Goal: Task Accomplishment & Management: Use online tool/utility

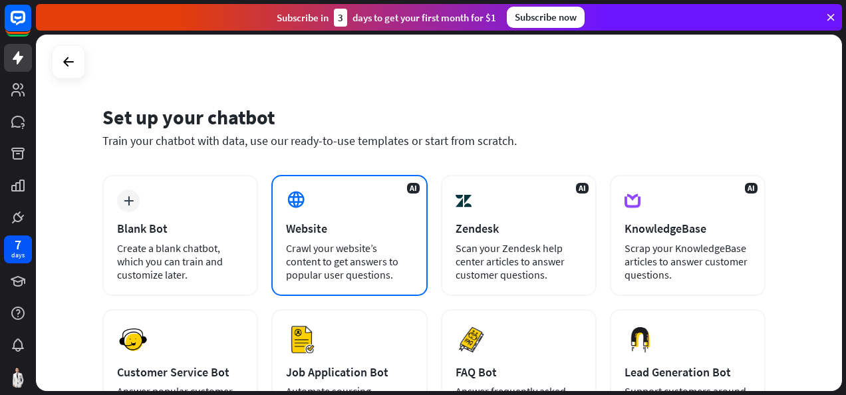
click at [367, 260] on div "Crawl your website’s content to get answers to popular user questions." at bounding box center [349, 262] width 126 height 40
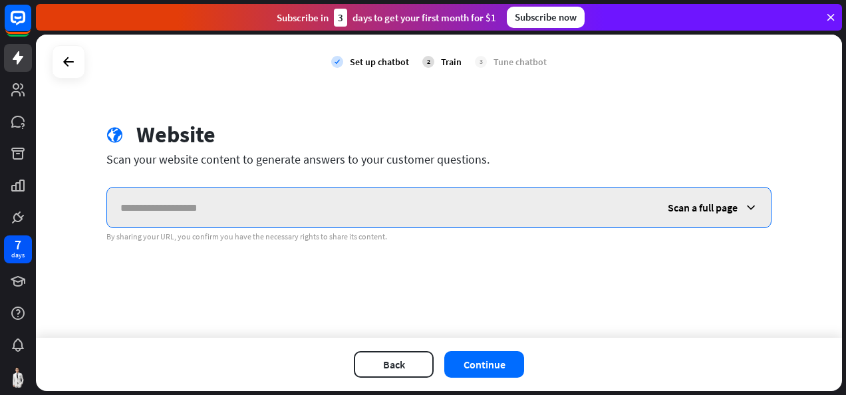
click at [264, 210] on input "text" at bounding box center [381, 208] width 548 height 40
paste input "**********"
type input "**********"
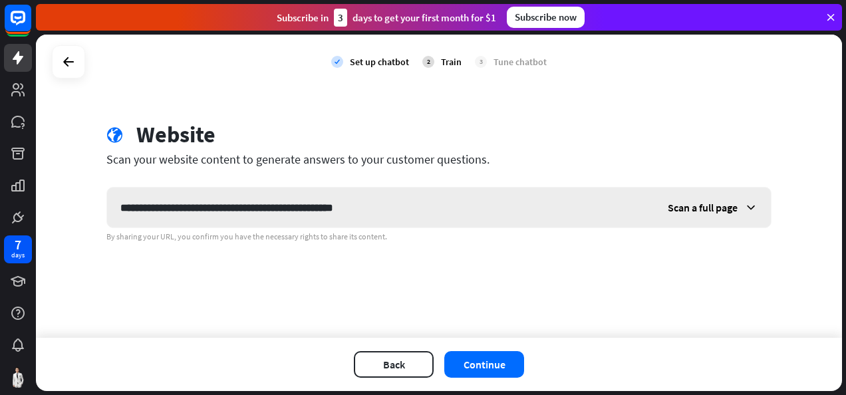
click at [695, 204] on span "Scan a full page" at bounding box center [703, 207] width 70 height 13
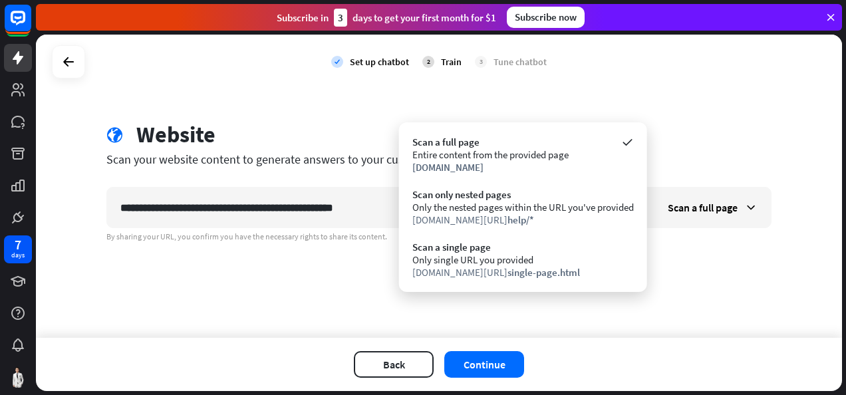
click at [704, 260] on div "**********" at bounding box center [439, 186] width 806 height 303
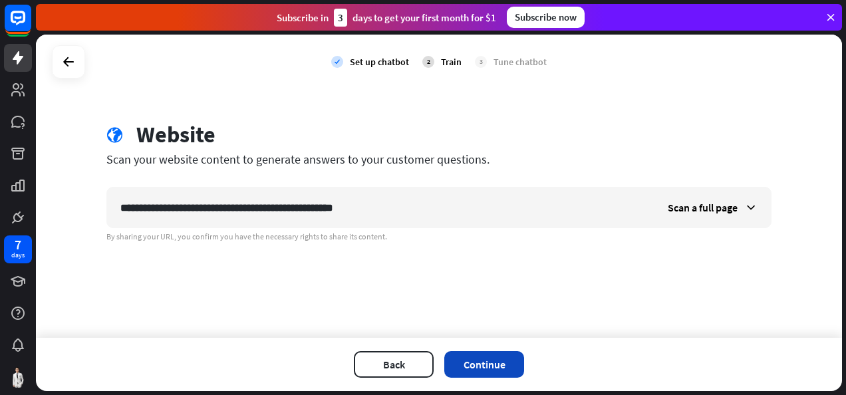
click at [491, 367] on button "Continue" at bounding box center [484, 364] width 80 height 27
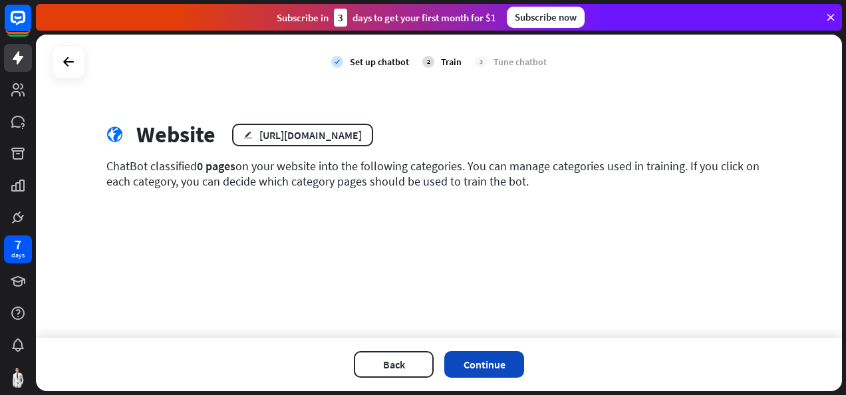
click at [486, 355] on button "Continue" at bounding box center [484, 364] width 80 height 27
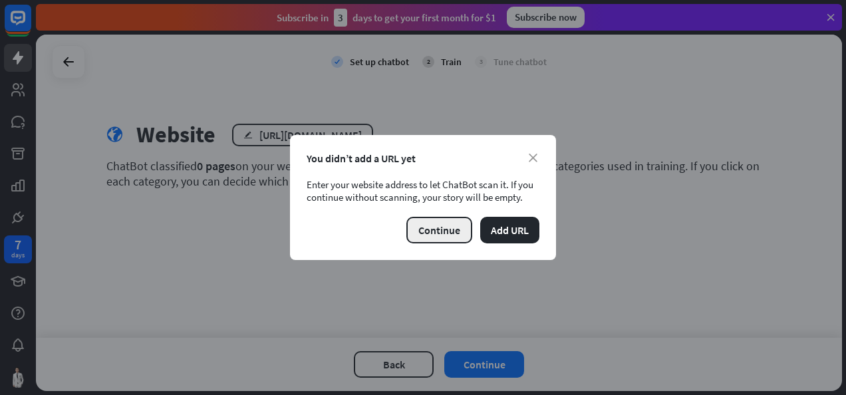
click at [440, 233] on button "Continue" at bounding box center [440, 230] width 66 height 27
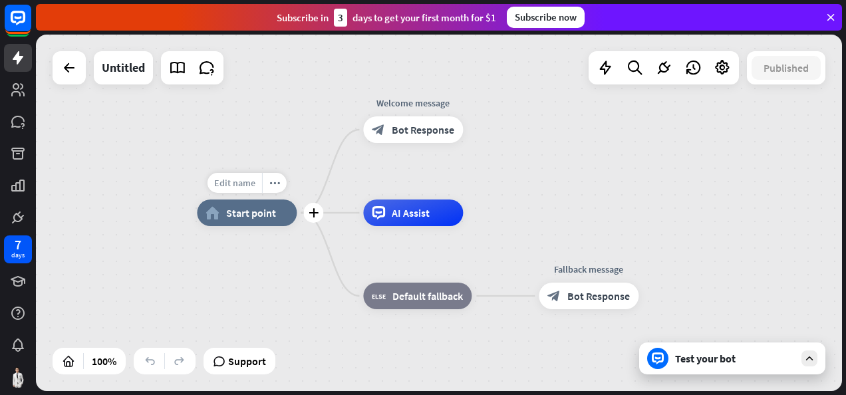
click at [234, 178] on span "Edit name" at bounding box center [234, 183] width 41 height 12
click at [250, 184] on span "Edit name" at bounding box center [234, 183] width 41 height 12
type input "****"
click at [273, 142] on div "**** home_2 Start point Welcome message block_bot_response Bot Response AI Assi…" at bounding box center [439, 213] width 806 height 357
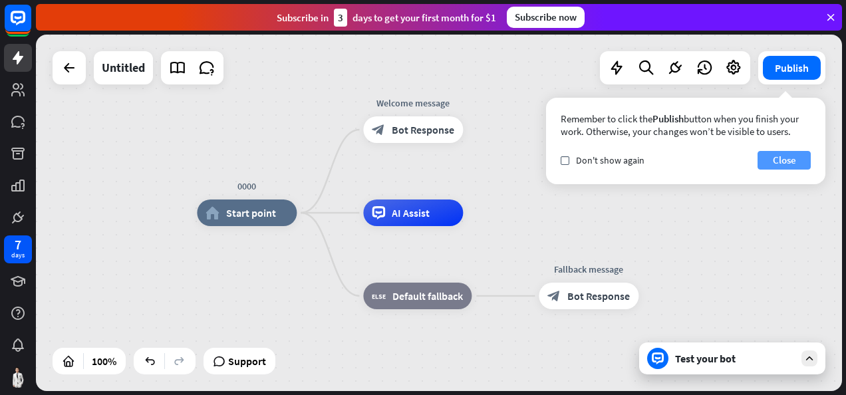
click at [789, 161] on button "Close" at bounding box center [784, 160] width 53 height 19
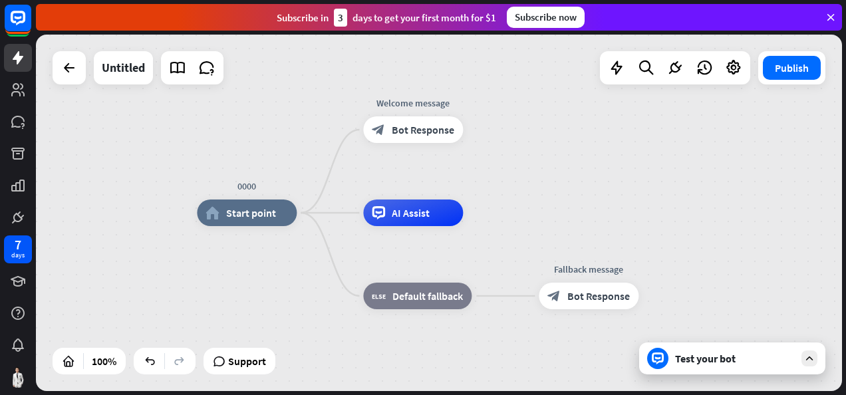
click at [814, 359] on icon at bounding box center [810, 359] width 12 height 12
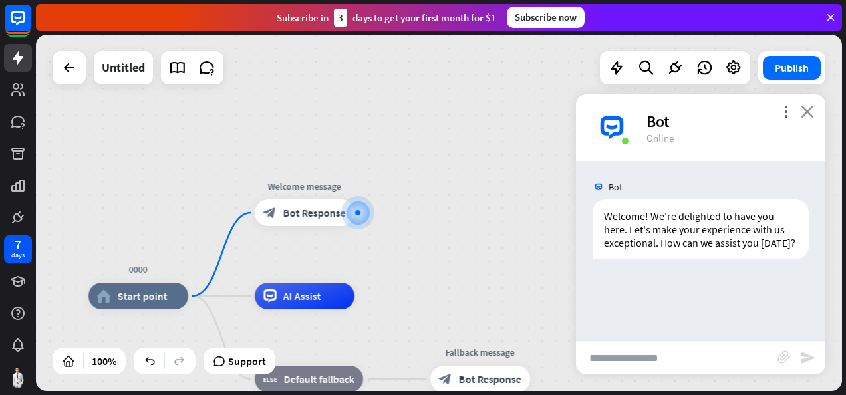
click at [808, 108] on icon "close" at bounding box center [807, 111] width 13 height 13
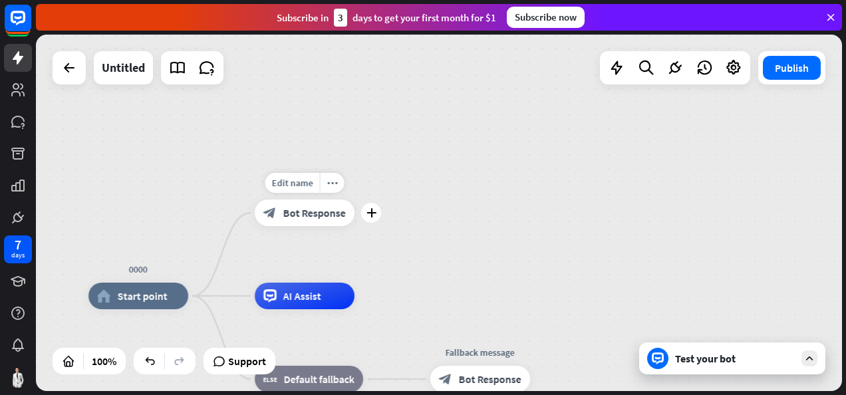
click at [307, 224] on div "block_bot_response Bot Response" at bounding box center [305, 213] width 100 height 27
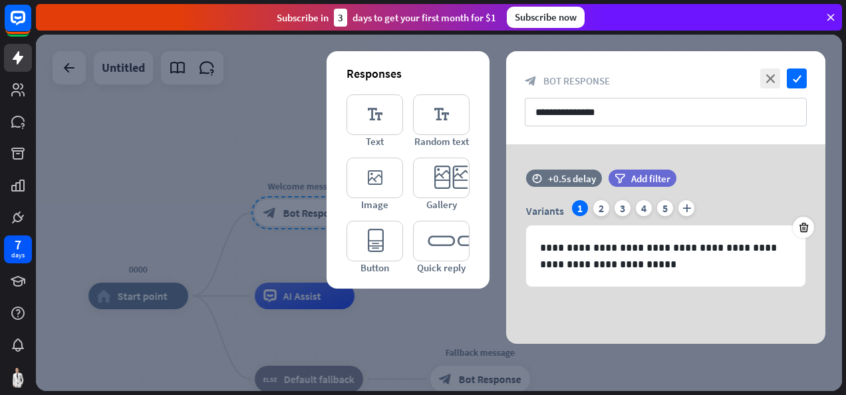
click at [783, 77] on div "close check" at bounding box center [782, 79] width 50 height 20
click at [603, 208] on div "2" at bounding box center [602, 208] width 16 height 16
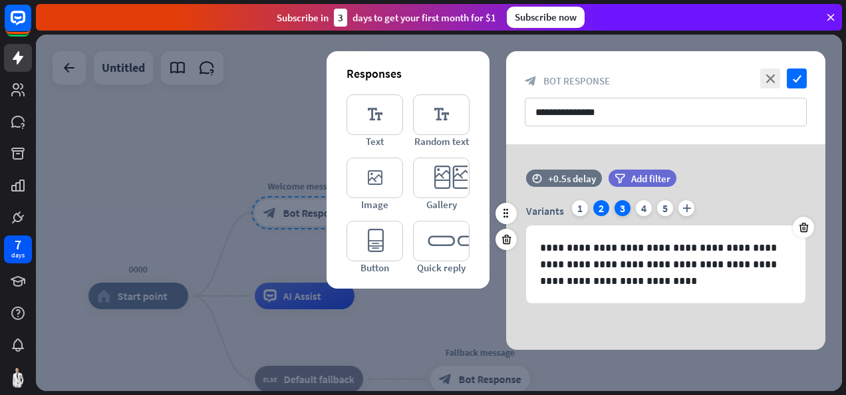
click at [626, 207] on div "3" at bounding box center [623, 208] width 16 height 16
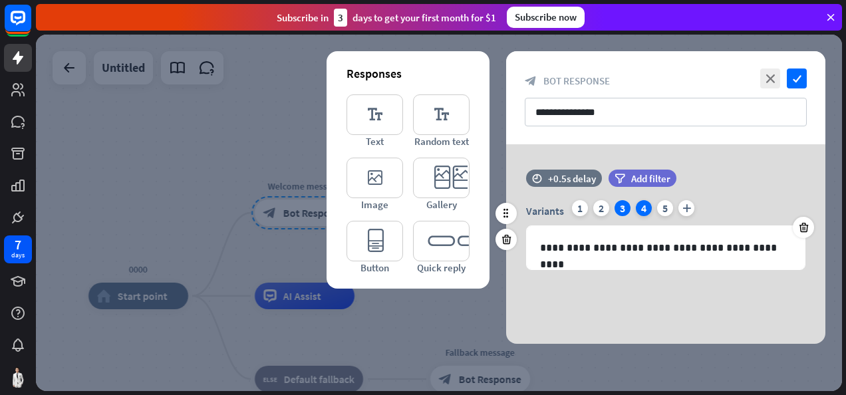
click at [637, 206] on div "4" at bounding box center [644, 208] width 16 height 16
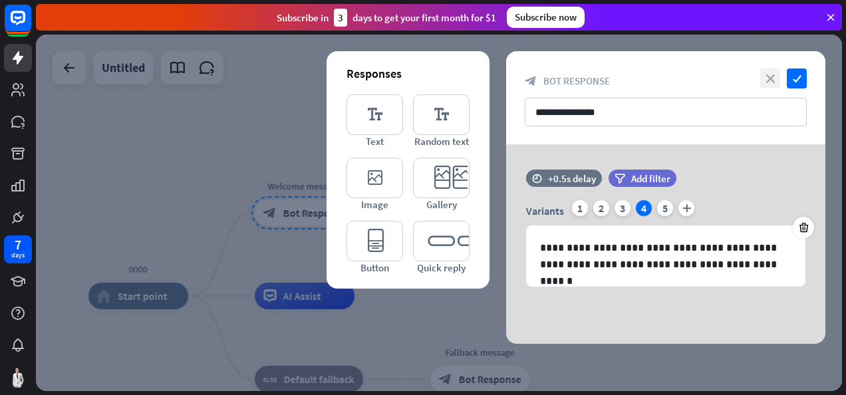
click at [776, 80] on icon "close" at bounding box center [771, 79] width 20 height 20
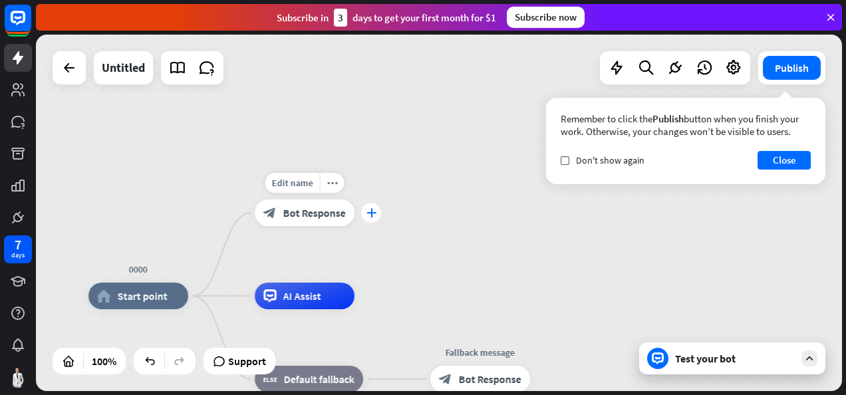
click at [371, 210] on icon "plus" at bounding box center [372, 212] width 10 height 9
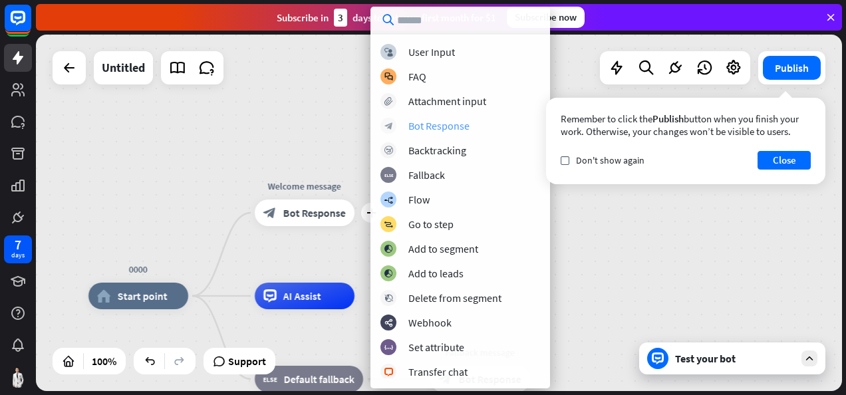
click at [452, 126] on div "Bot Response" at bounding box center [439, 125] width 61 height 13
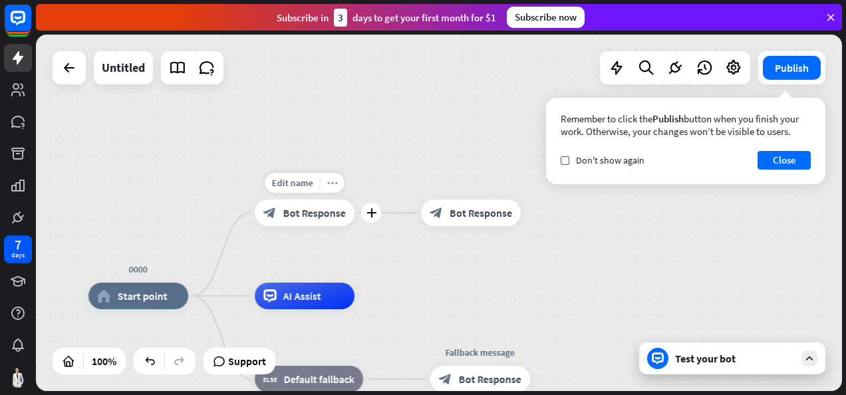
click at [335, 182] on icon "more_horiz" at bounding box center [332, 183] width 11 height 10
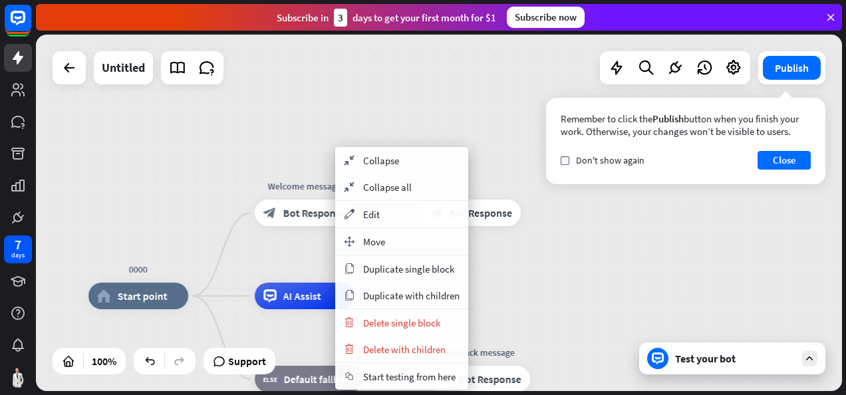
click at [566, 252] on div "0000 home_2 Start point Welcome message block_bot_response Bot Response block_b…" at bounding box center [439, 213] width 806 height 357
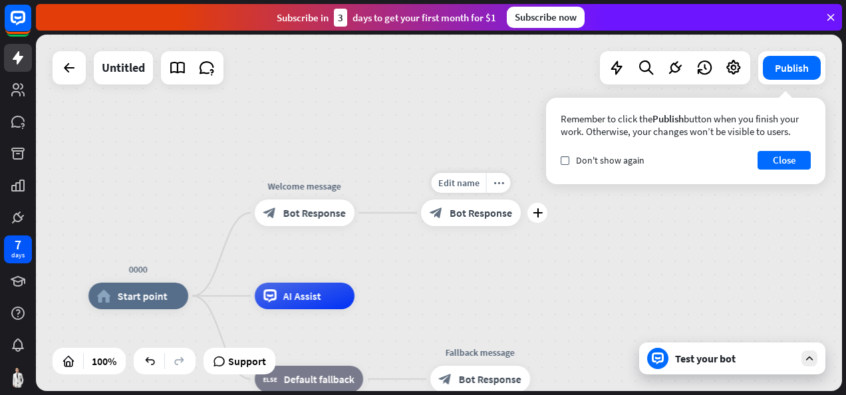
click at [512, 222] on div "block_bot_response Bot Response" at bounding box center [471, 213] width 100 height 27
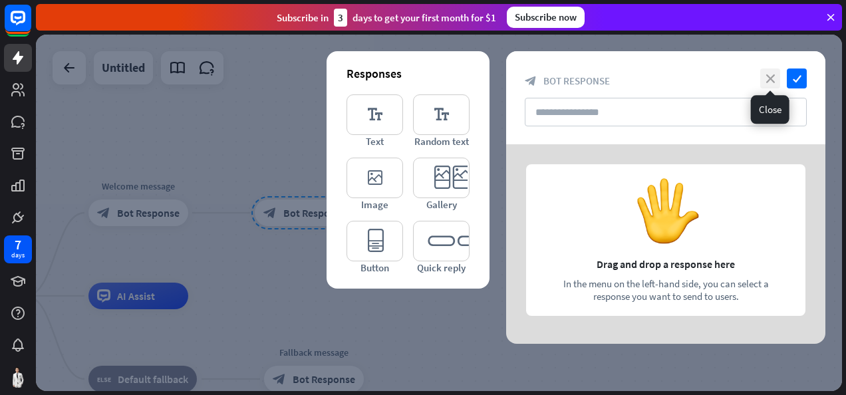
click at [768, 77] on icon "close" at bounding box center [771, 79] width 20 height 20
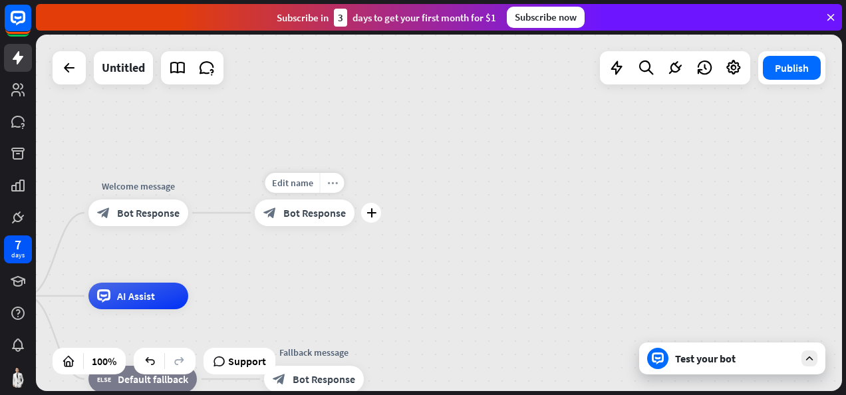
click at [334, 186] on icon "more_horiz" at bounding box center [332, 183] width 11 height 10
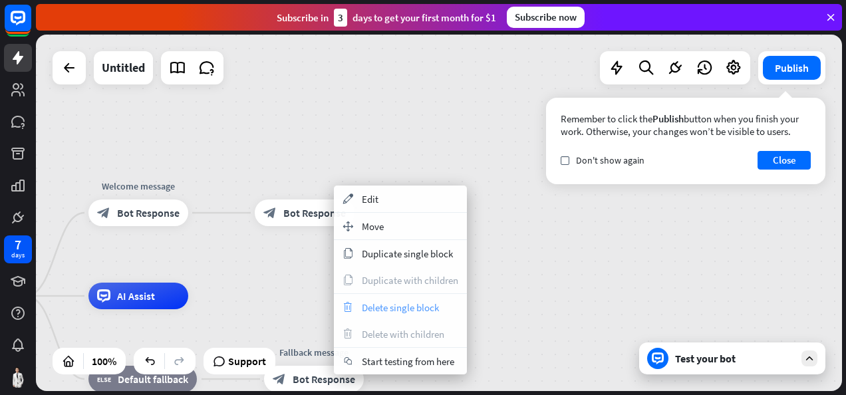
click at [398, 305] on span "Delete single block" at bounding box center [400, 307] width 77 height 13
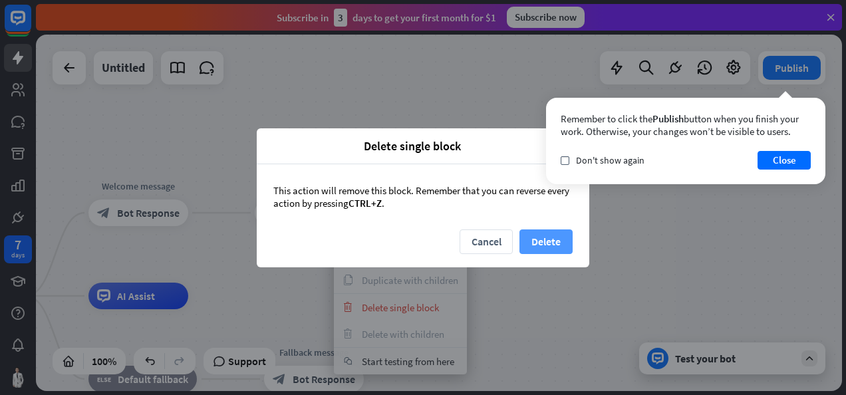
click at [547, 243] on button "Delete" at bounding box center [546, 242] width 53 height 25
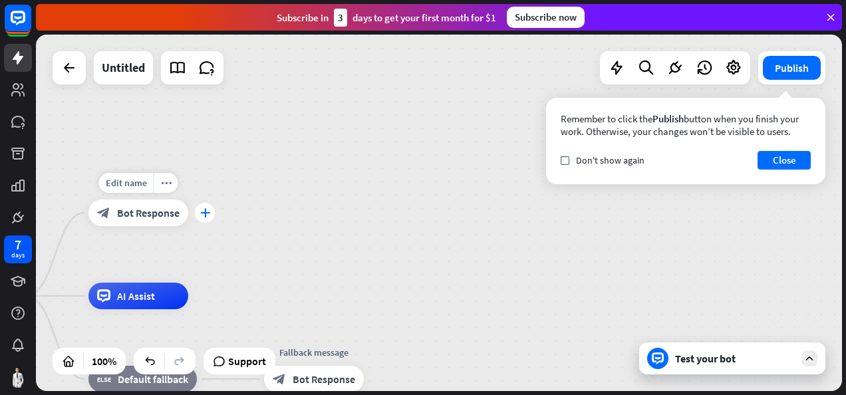
click at [201, 214] on icon "plus" at bounding box center [205, 212] width 10 height 9
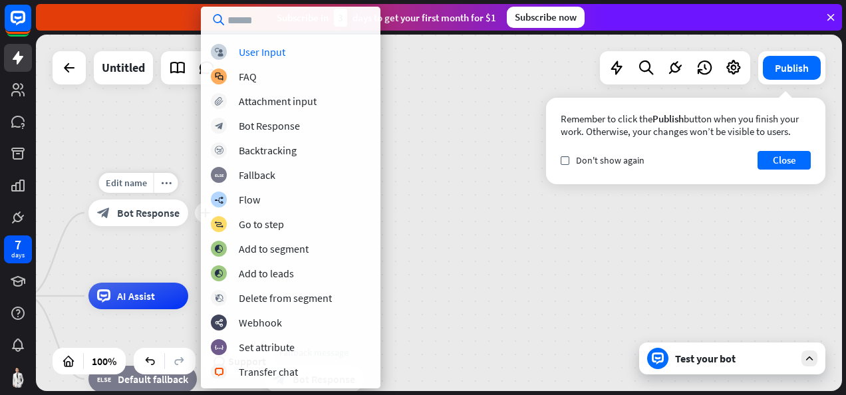
click at [176, 218] on span "Bot Response" at bounding box center [148, 212] width 63 height 13
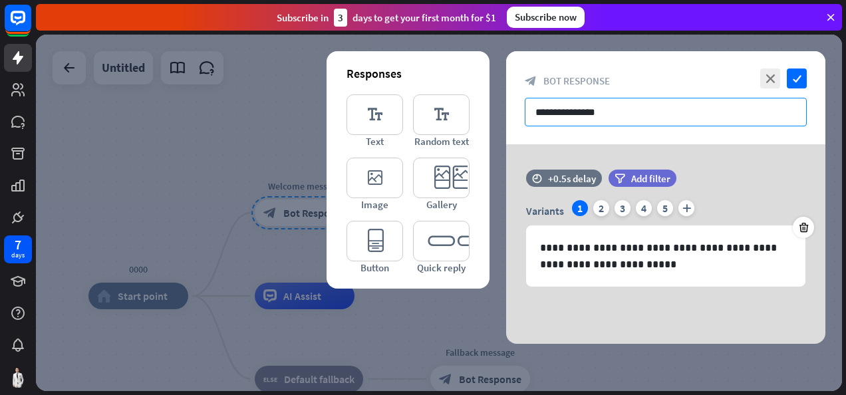
click at [621, 112] on input "**********" at bounding box center [666, 112] width 282 height 29
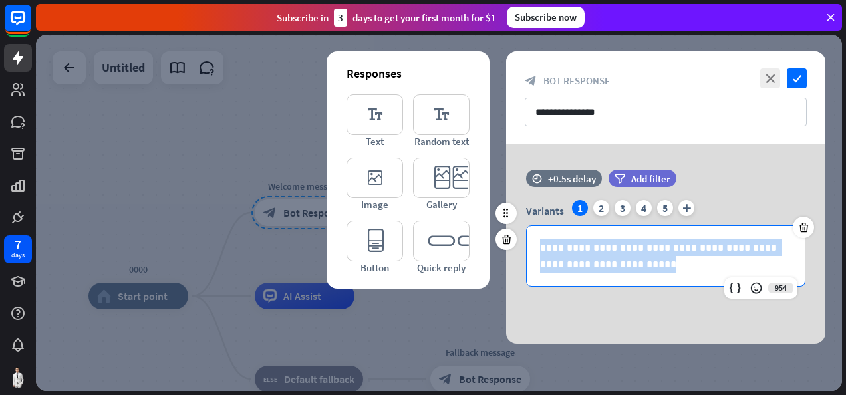
drag, startPoint x: 643, startPoint y: 263, endPoint x: 512, endPoint y: 249, distance: 131.2
click at [512, 249] on div "**********" at bounding box center [665, 235] width 319 height 130
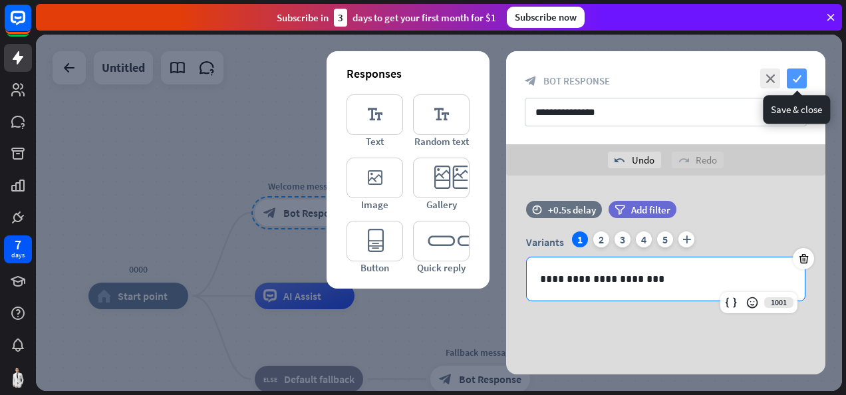
click at [801, 79] on icon "check" at bounding box center [797, 79] width 20 height 20
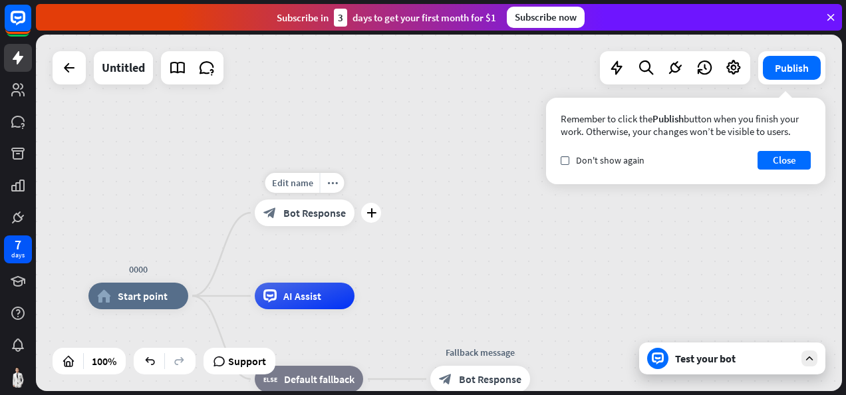
click at [323, 216] on span "Bot Response" at bounding box center [314, 212] width 63 height 13
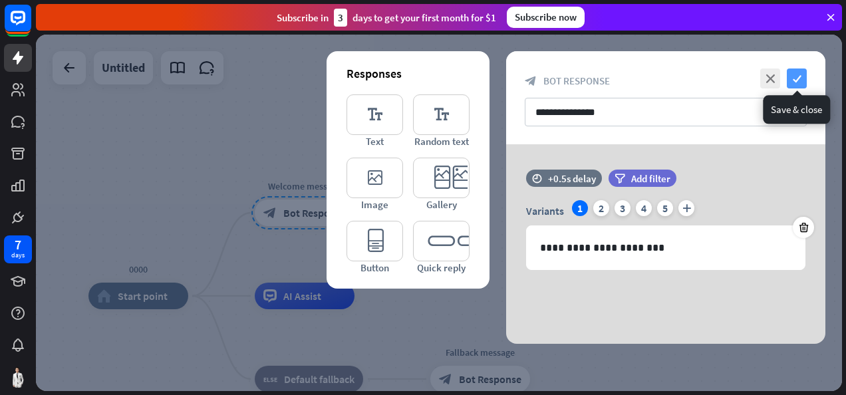
click at [795, 77] on icon "check" at bounding box center [797, 79] width 20 height 20
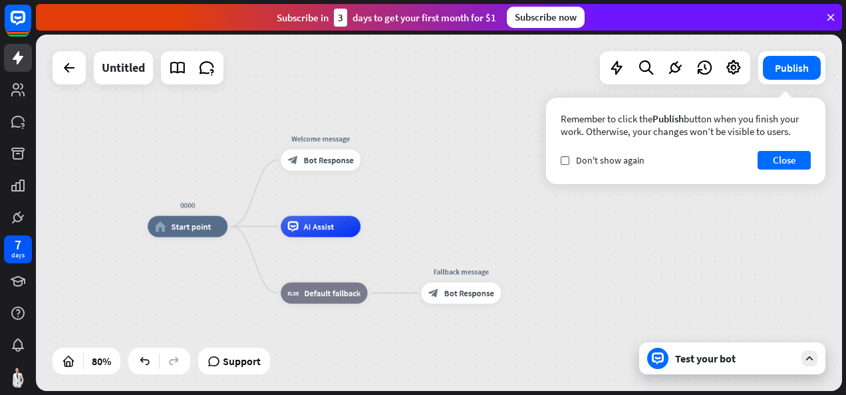
drag, startPoint x: 411, startPoint y: 276, endPoint x: 411, endPoint y: 214, distance: 61.9
click at [411, 214] on div "0000 home_2 Start point Welcome message block_bot_response Bot Response AI Assi…" at bounding box center [439, 213] width 806 height 357
click at [787, 155] on button "Close" at bounding box center [784, 160] width 53 height 19
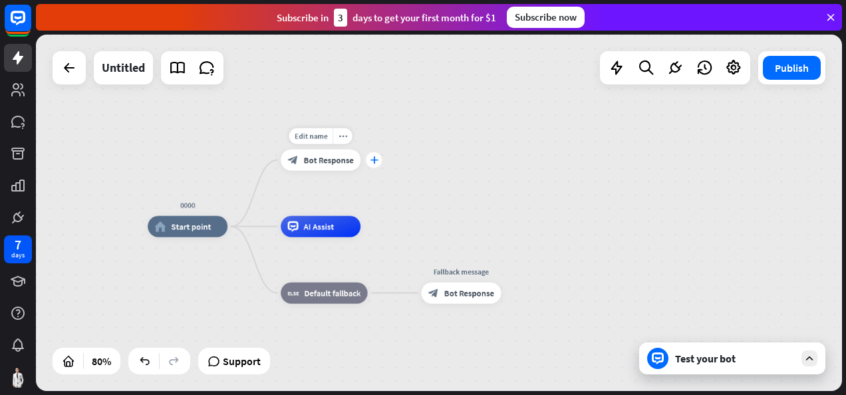
click at [375, 162] on icon "plus" at bounding box center [374, 159] width 8 height 7
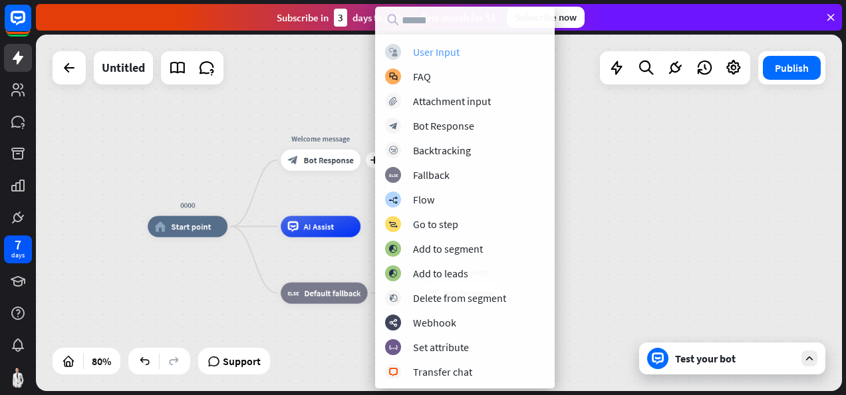
click at [442, 48] on div "User Input" at bounding box center [436, 51] width 47 height 13
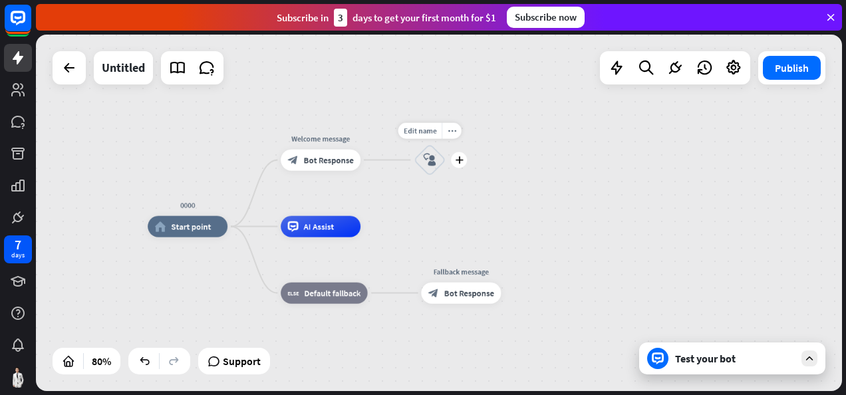
click at [433, 158] on icon "block_user_input" at bounding box center [430, 160] width 13 height 13
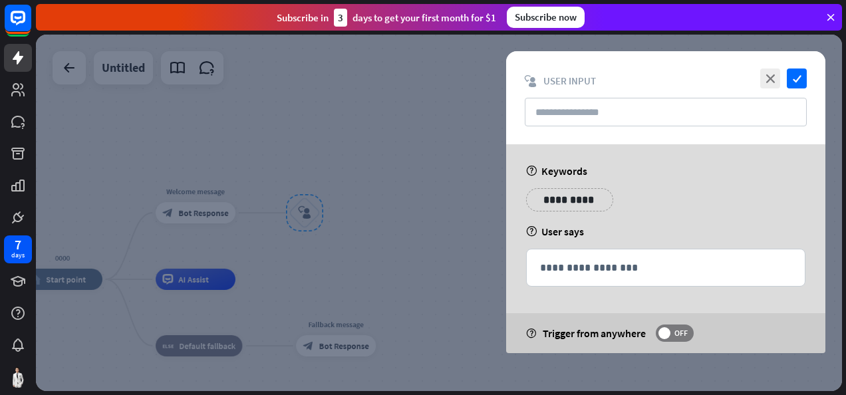
click at [566, 200] on p "**********" at bounding box center [569, 200] width 67 height 17
click at [566, 200] on p "**********" at bounding box center [562, 200] width 53 height 17
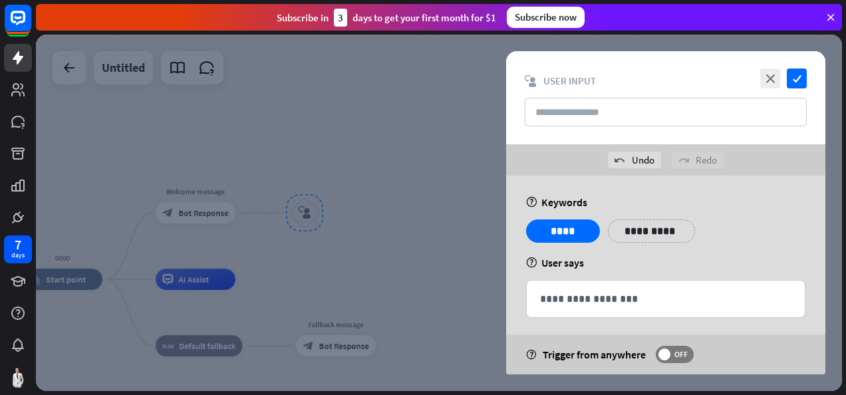
click at [608, 188] on div "**********" at bounding box center [665, 280] width 319 height 209
click at [773, 79] on icon "close" at bounding box center [771, 79] width 20 height 20
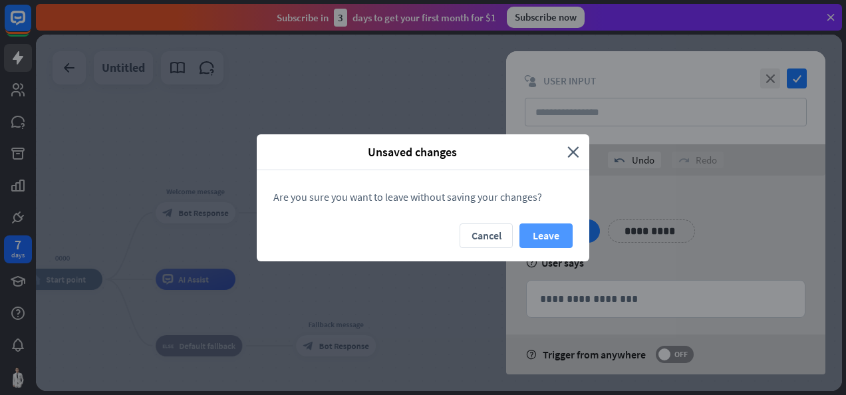
click at [544, 236] on button "Leave" at bounding box center [546, 236] width 53 height 25
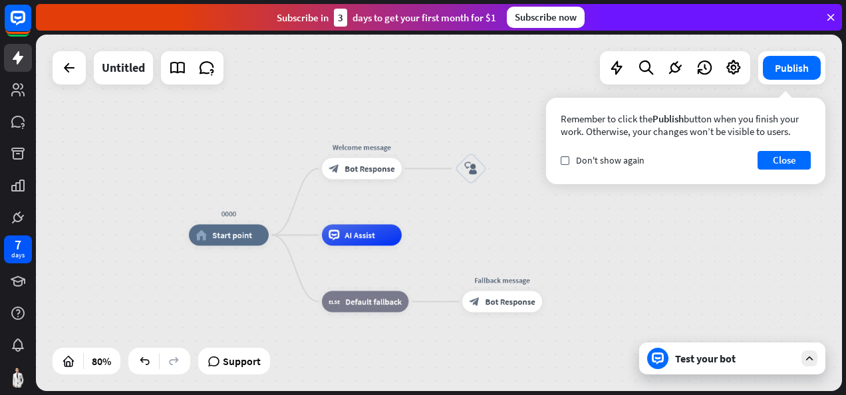
drag, startPoint x: 301, startPoint y: 265, endPoint x: 458, endPoint y: 229, distance: 161.1
click at [458, 229] on div "0000 home_2 Start point Welcome message block_bot_response Bot Response block_u…" at bounding box center [439, 213] width 806 height 357
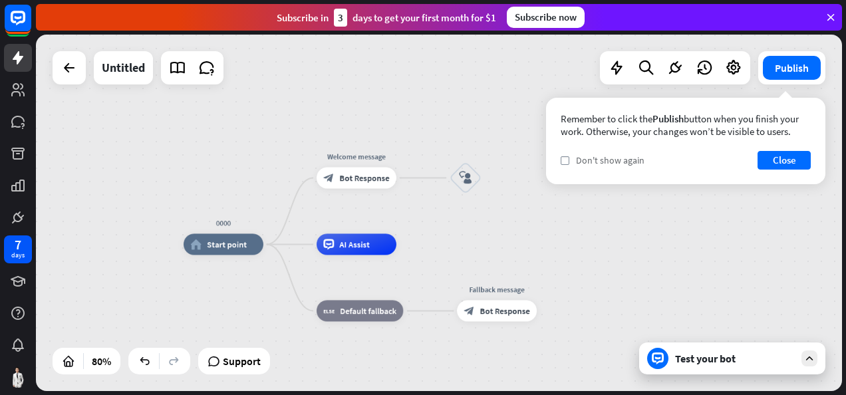
click at [621, 160] on span "Don't show again" at bounding box center [610, 160] width 69 height 12
click at [779, 164] on button "Close" at bounding box center [784, 160] width 53 height 19
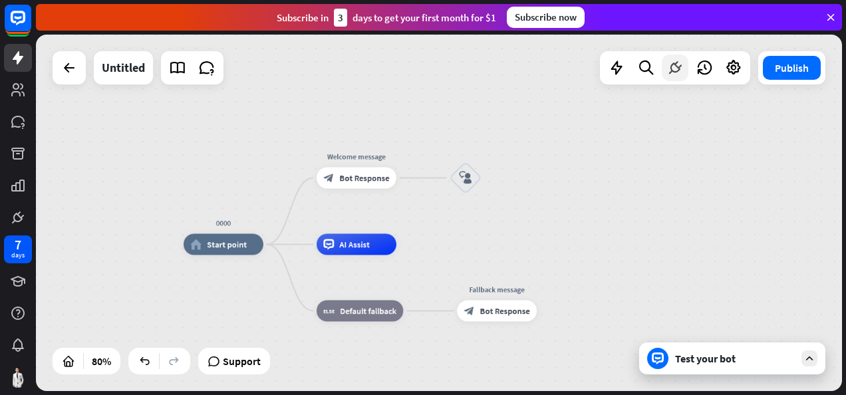
click at [680, 63] on icon at bounding box center [675, 67] width 17 height 17
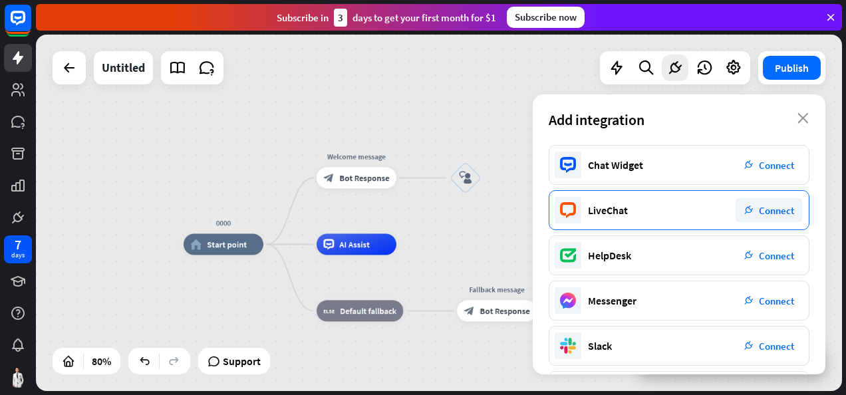
scroll to position [67, 0]
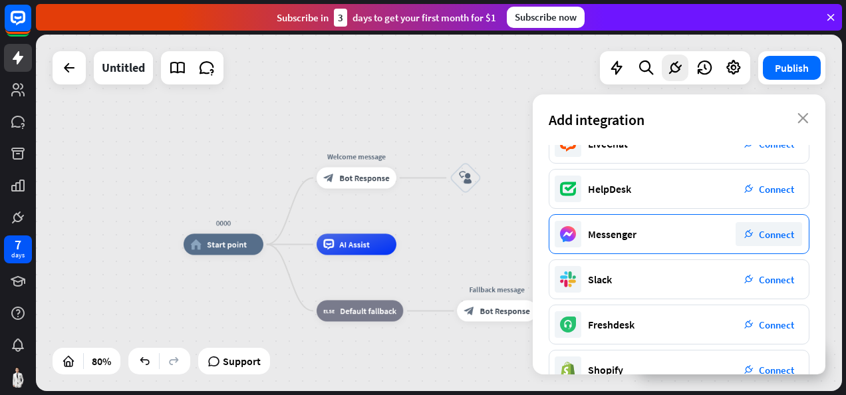
click at [775, 230] on span "Connect" at bounding box center [776, 234] width 35 height 13
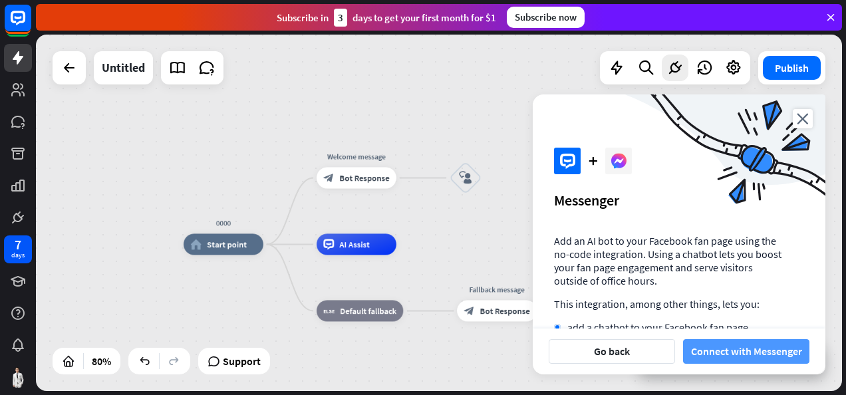
click at [761, 353] on button "Connect with Messenger" at bounding box center [746, 351] width 126 height 25
